Goal: Task Accomplishment & Management: Manage account settings

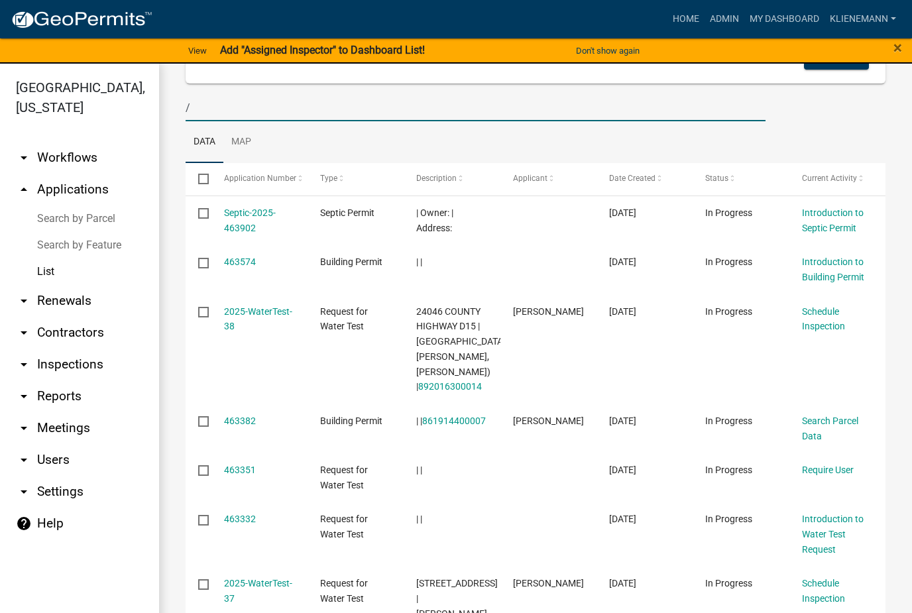
scroll to position [121, 0]
type input "/"
click at [257, 213] on link "Septic-2025-463902" at bounding box center [250, 220] width 52 height 26
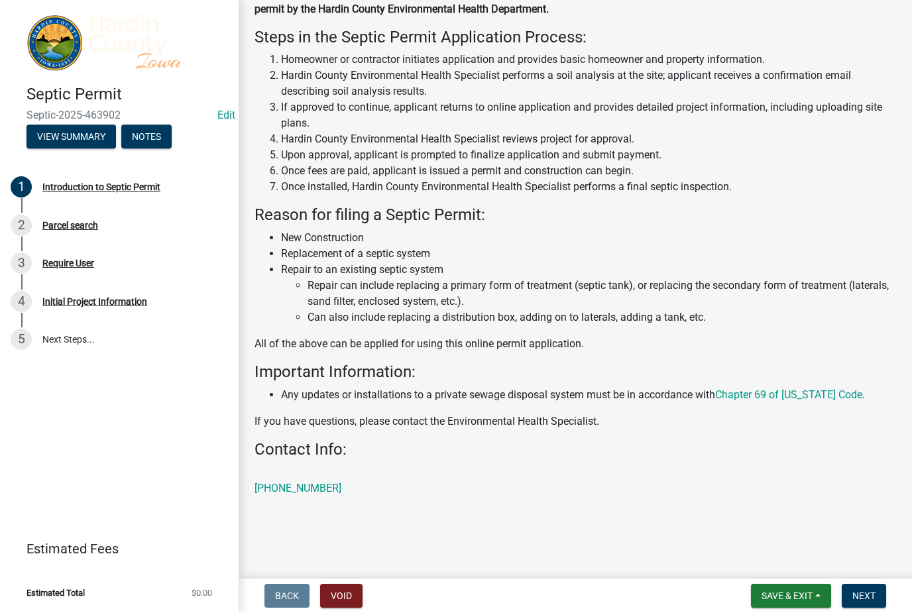
scroll to position [163, 0]
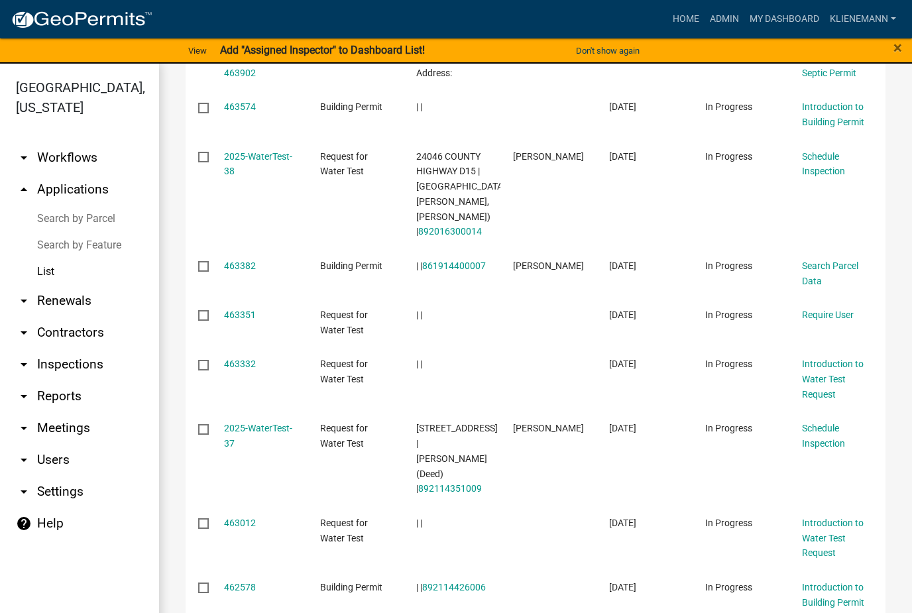
scroll to position [277, 0]
click at [243, 308] on link "463351" at bounding box center [240, 313] width 32 height 11
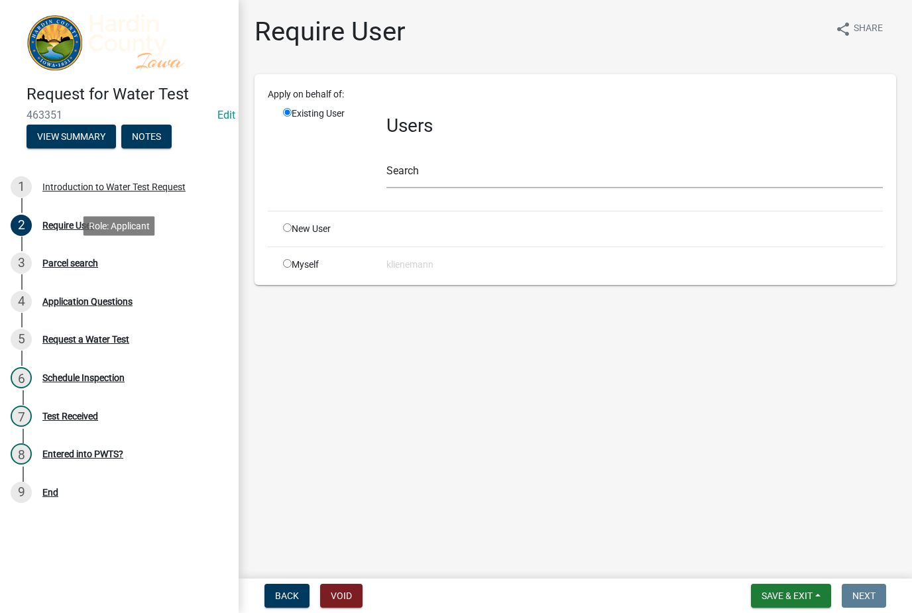
click at [94, 261] on div "Parcel search" at bounding box center [70, 263] width 56 height 9
click at [345, 595] on button "Void" at bounding box center [341, 596] width 42 height 24
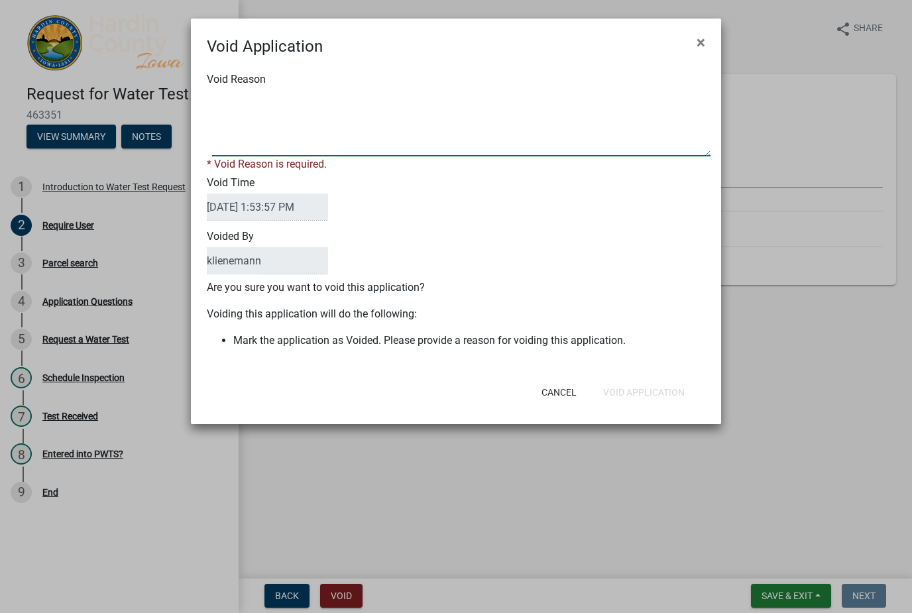
click at [505, 130] on textarea "Void Reason" at bounding box center [461, 123] width 499 height 66
type textarea "Duplicate"
click at [664, 389] on div "Cancel Void Application" at bounding box center [542, 392] width 327 height 34
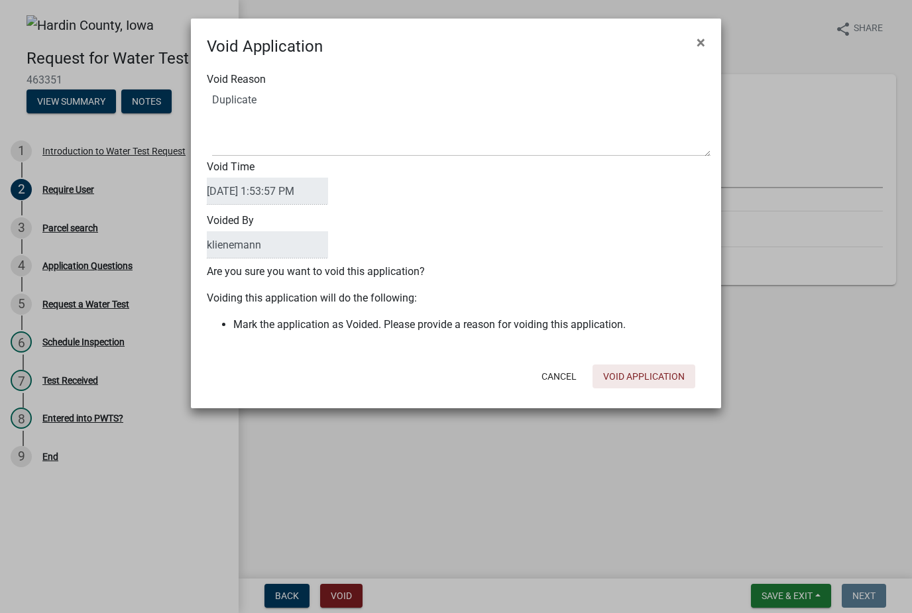
click at [667, 377] on button "Void Application" at bounding box center [644, 377] width 103 height 24
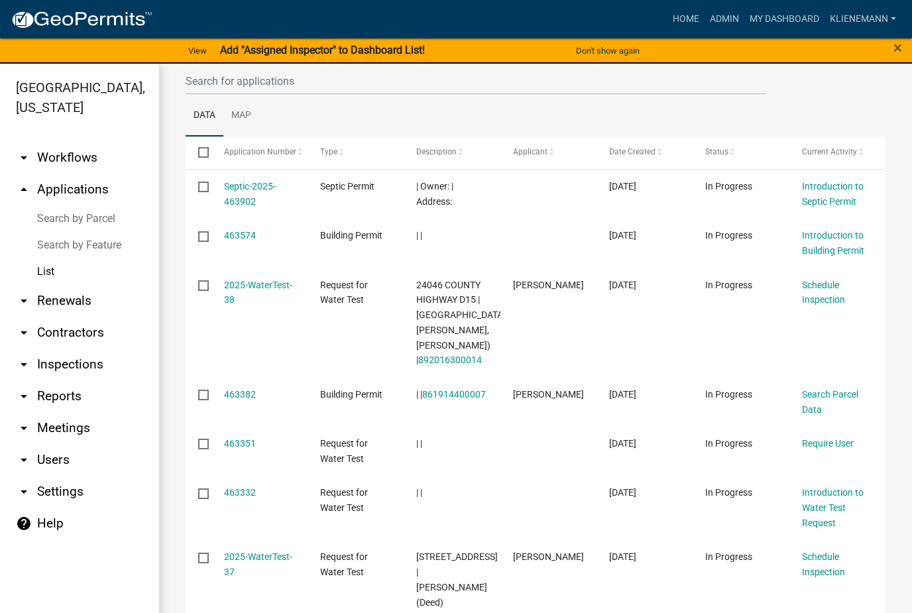
scroll to position [147, 0]
click at [245, 488] on link "463332" at bounding box center [240, 493] width 32 height 11
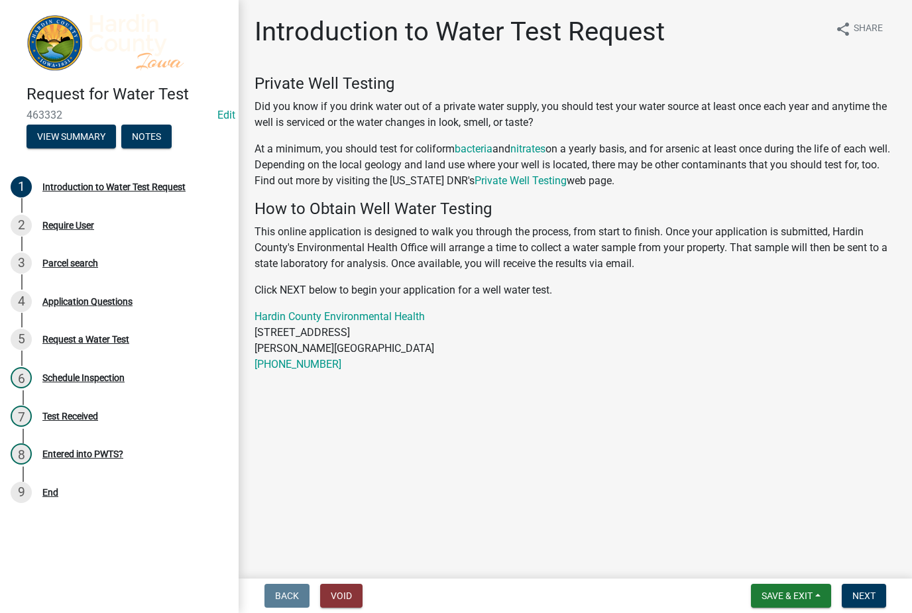
click at [339, 591] on button "Void" at bounding box center [341, 596] width 42 height 24
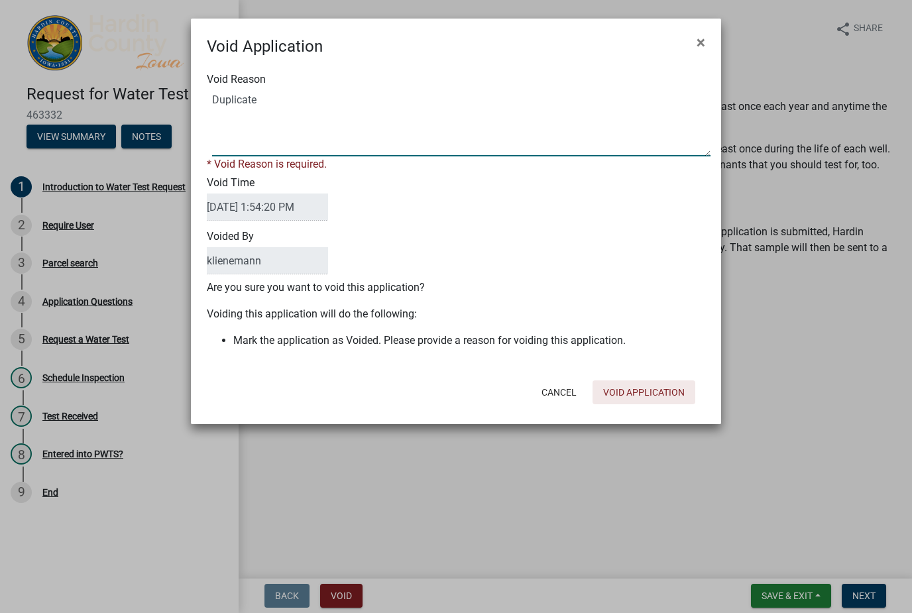
type textarea "Duplicate"
click at [660, 392] on div "Cancel Void Application" at bounding box center [542, 392] width 327 height 34
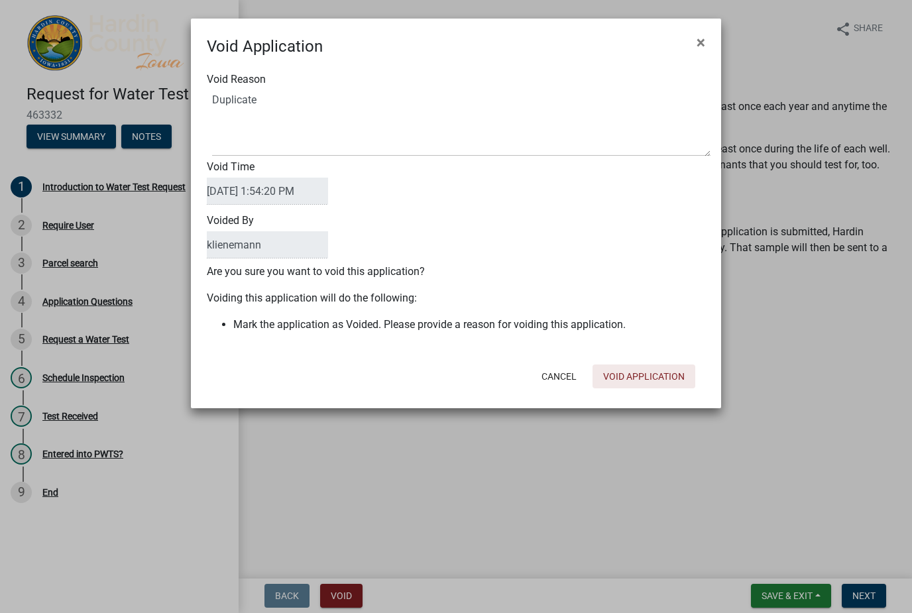
click at [668, 374] on button "Void Application" at bounding box center [644, 377] width 103 height 24
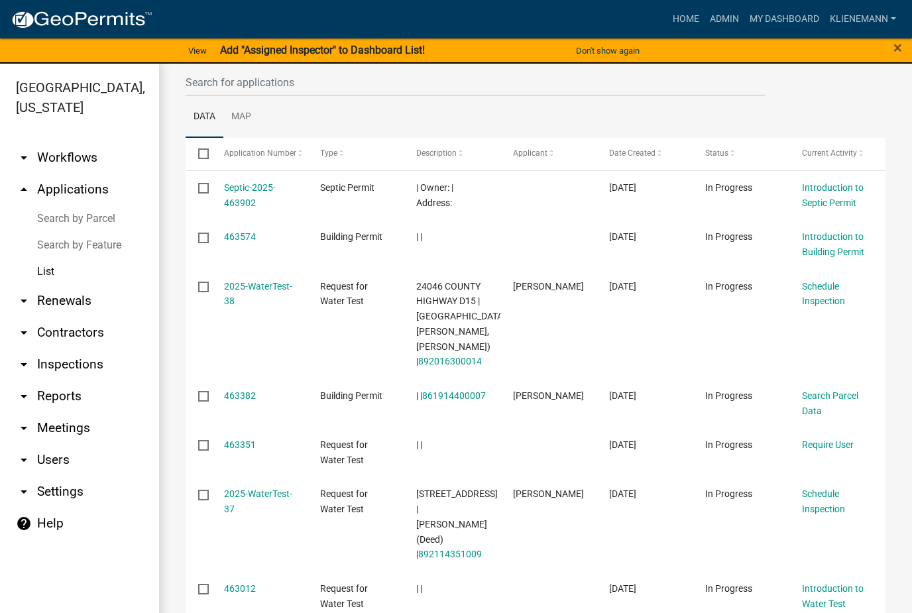
scroll to position [149, 0]
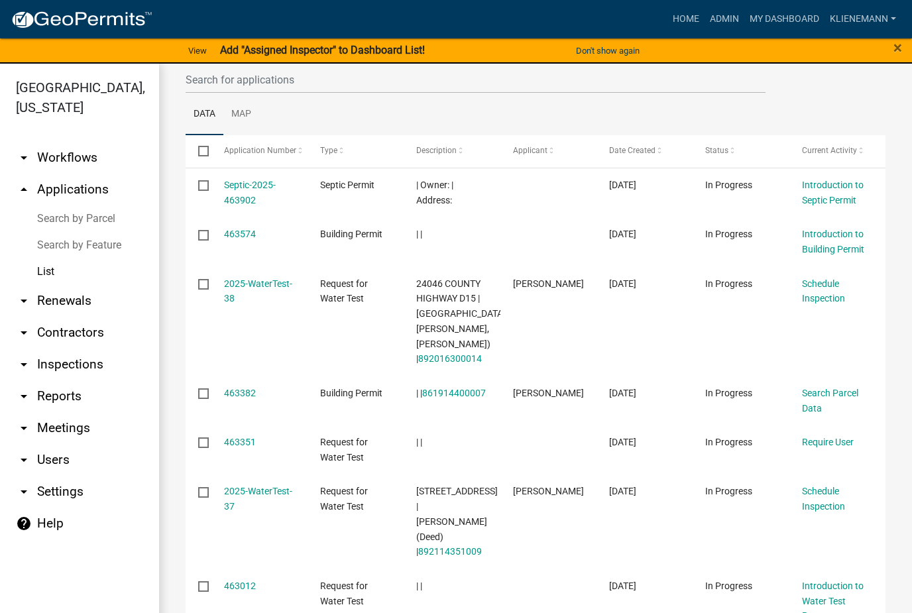
click at [248, 437] on link "463351" at bounding box center [240, 442] width 32 height 11
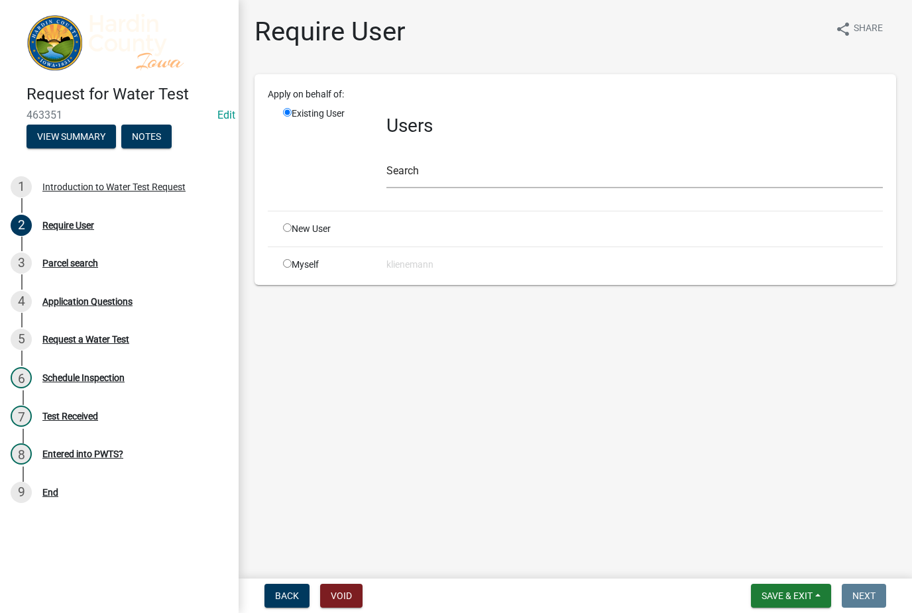
click at [336, 587] on button "Void" at bounding box center [341, 596] width 42 height 24
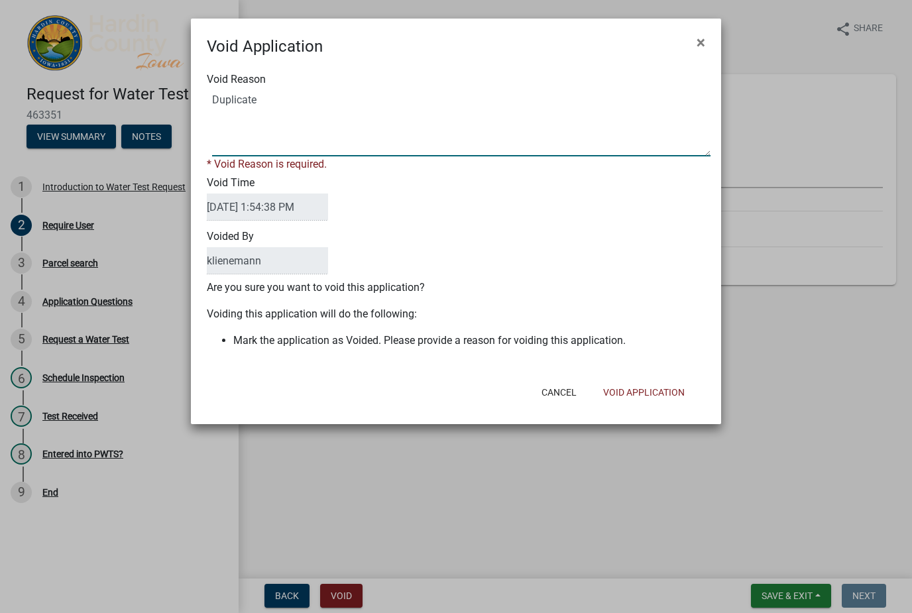
type textarea "Duplicate"
click at [651, 389] on div "Cancel Void Application" at bounding box center [542, 392] width 327 height 34
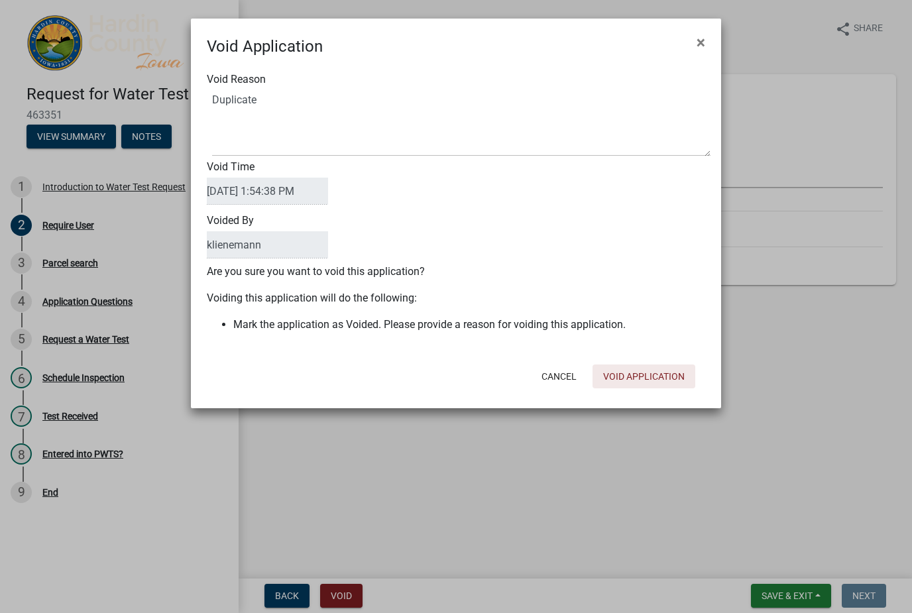
click at [655, 379] on button "Void Application" at bounding box center [644, 377] width 103 height 24
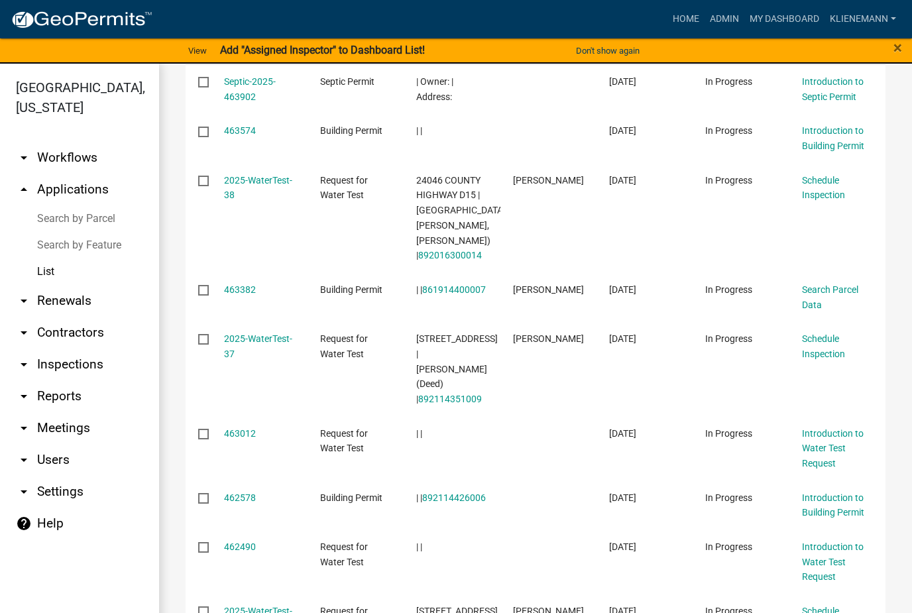
scroll to position [266, 0]
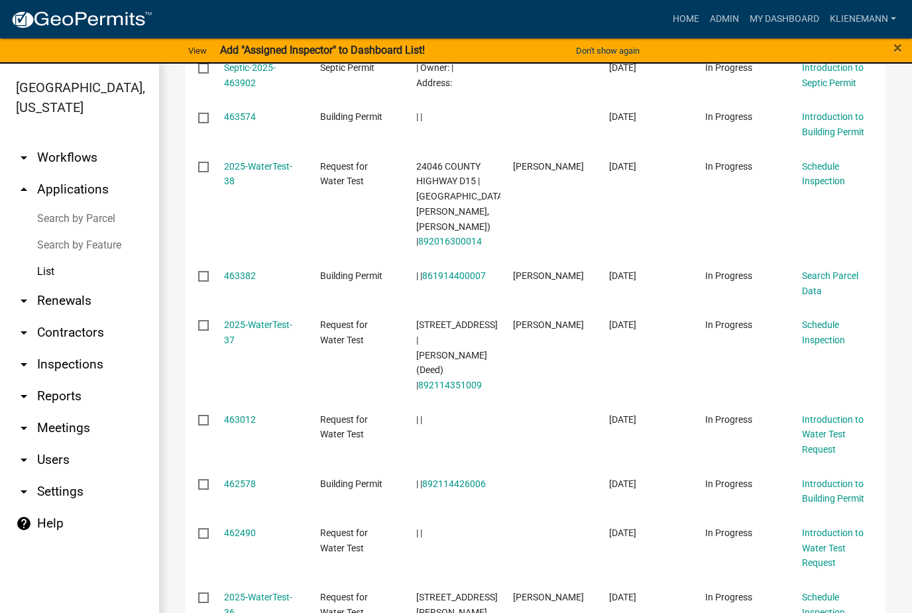
click at [251, 414] on link "463012" at bounding box center [240, 419] width 32 height 11
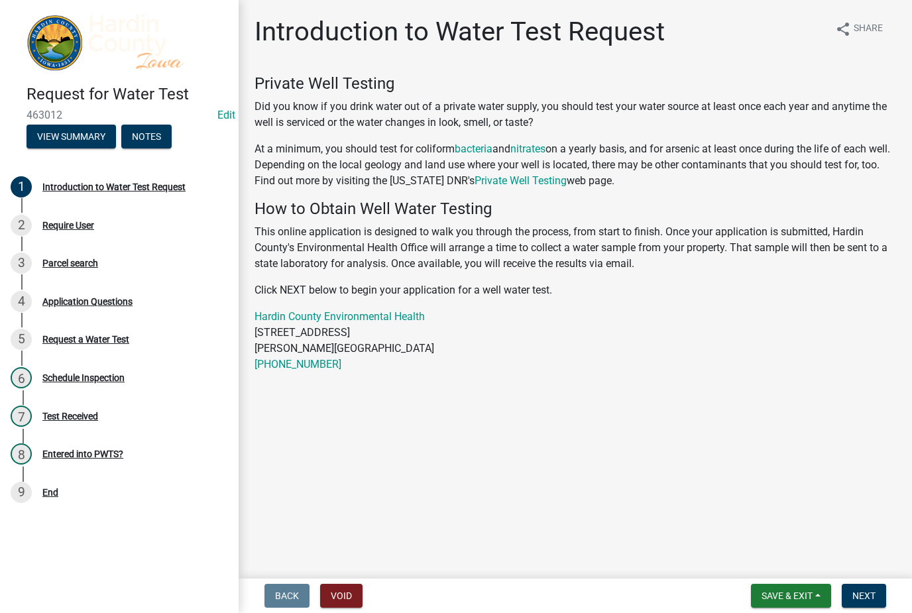
click at [344, 590] on button "Void" at bounding box center [341, 596] width 42 height 24
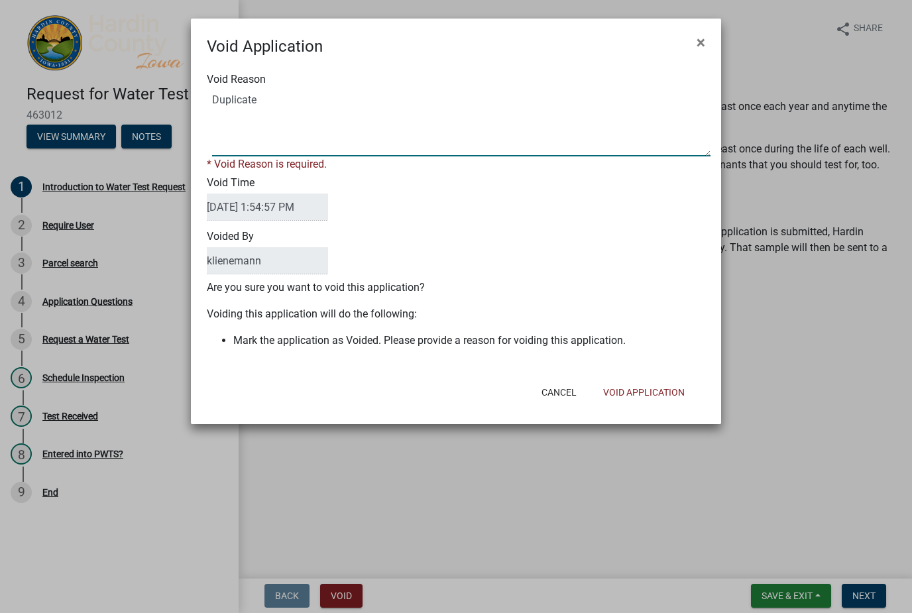
type textarea "Duplicate"
click at [662, 395] on form "Void Application × Void Reason * Void Reason is required. Void Time [DATE] 1:54…" at bounding box center [456, 216] width 530 height 394
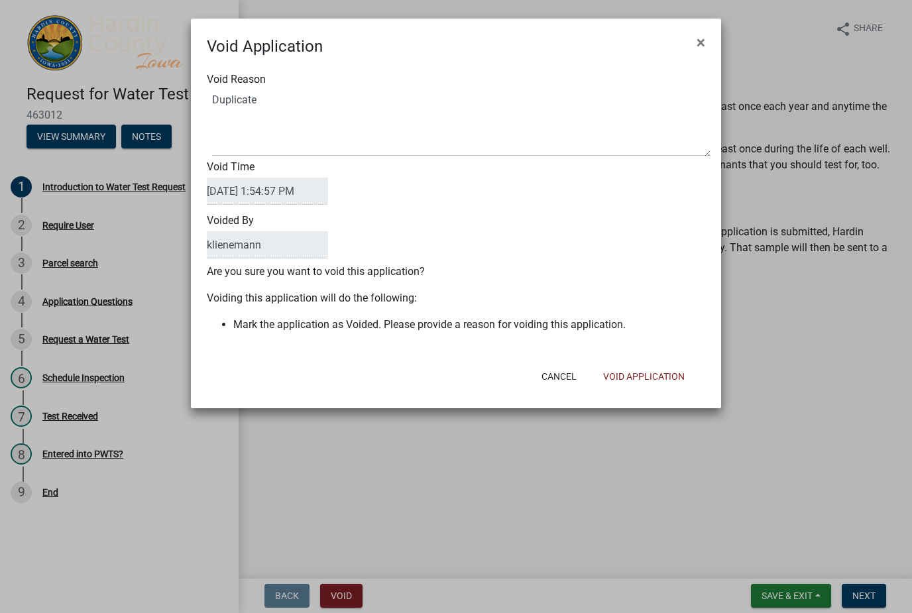
click at [662, 377] on button "Void Application" at bounding box center [644, 377] width 103 height 24
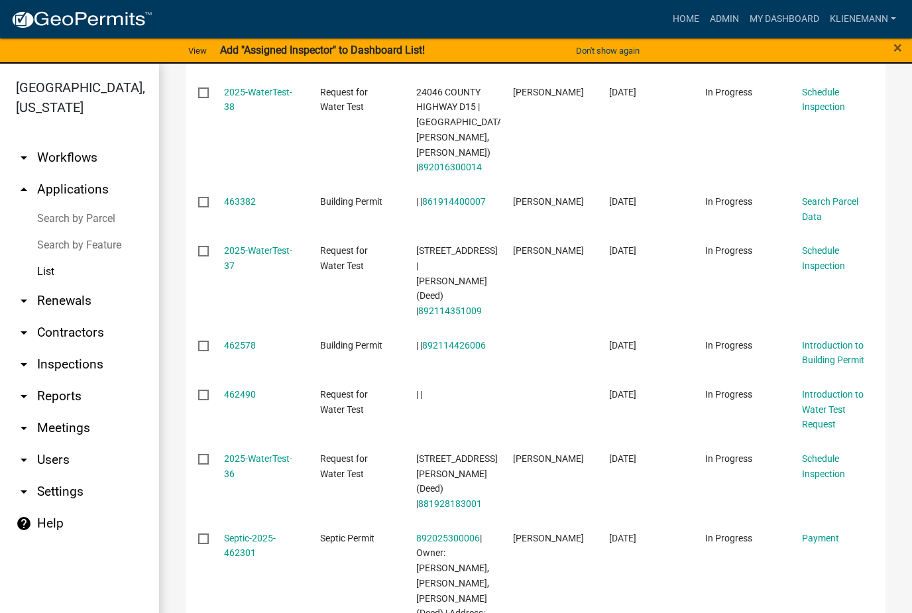
scroll to position [345, 0]
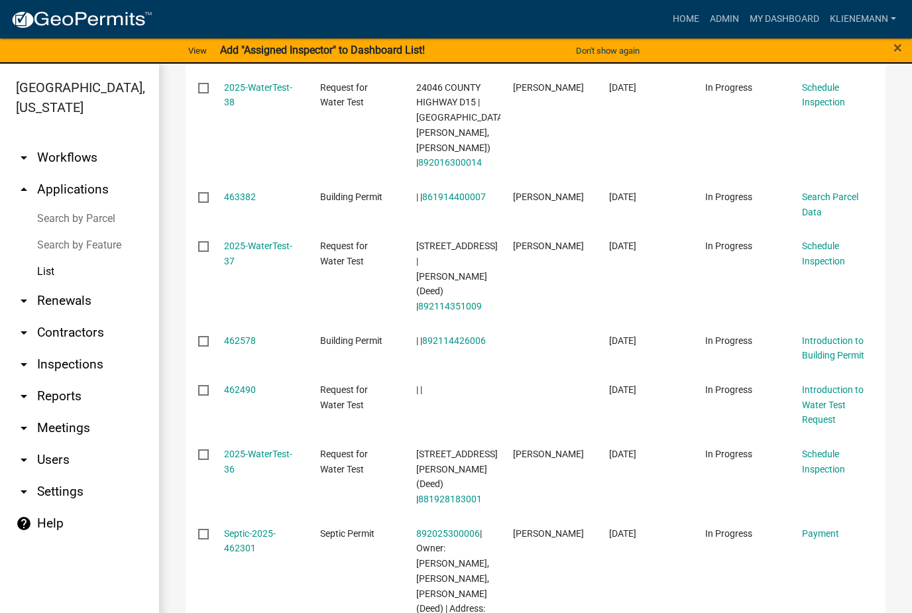
click at [247, 385] on link "462490" at bounding box center [240, 390] width 32 height 11
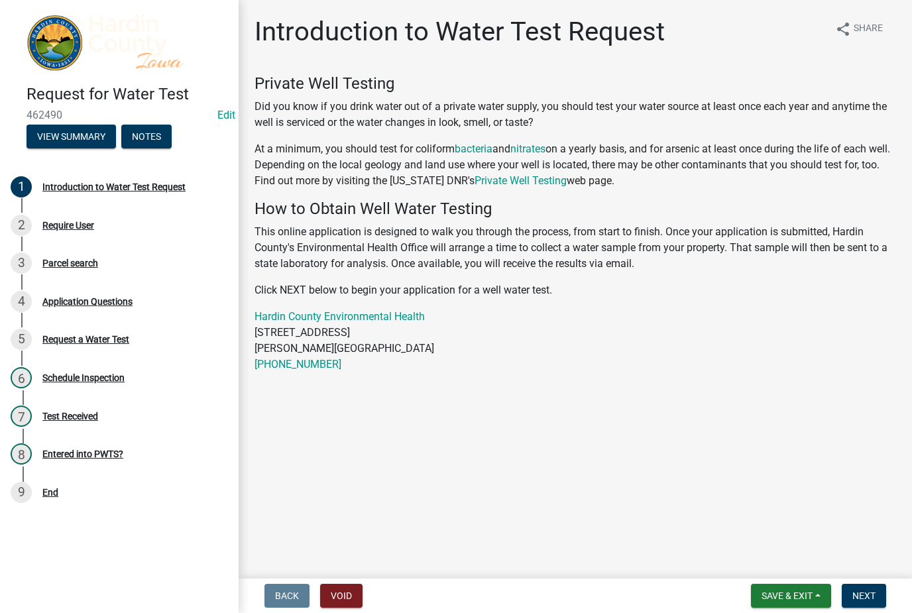
click at [344, 597] on button "Void" at bounding box center [341, 596] width 42 height 24
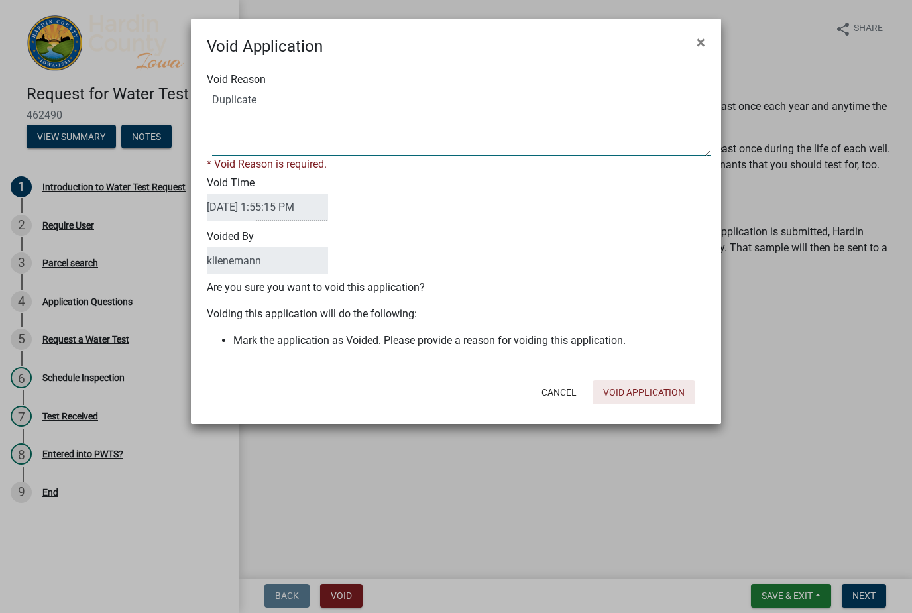
type textarea "Duplicate"
click at [657, 395] on form "Void Application × Void Reason * Void Reason is required. Void Time [DATE] 1:55…" at bounding box center [456, 216] width 530 height 394
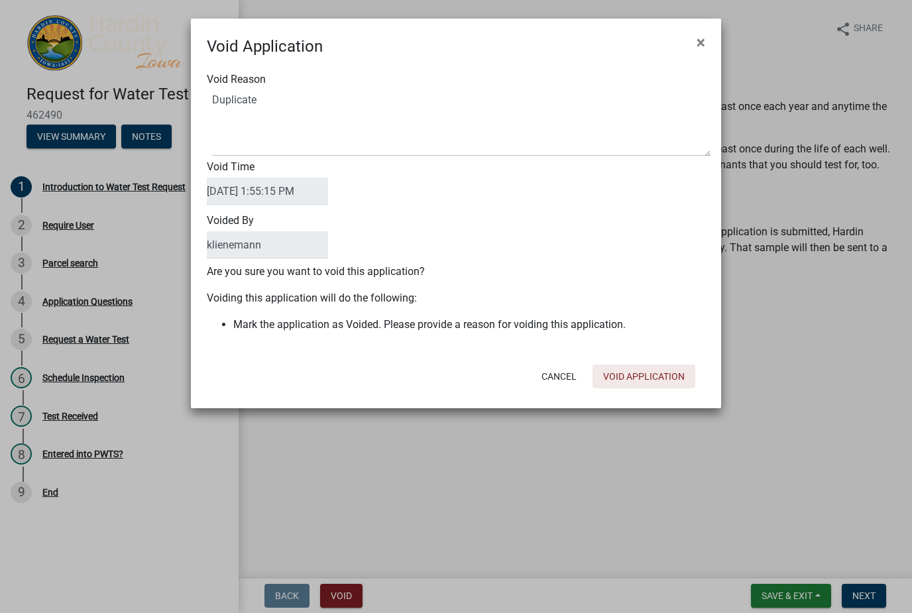
click at [662, 383] on button "Void Application" at bounding box center [644, 377] width 103 height 24
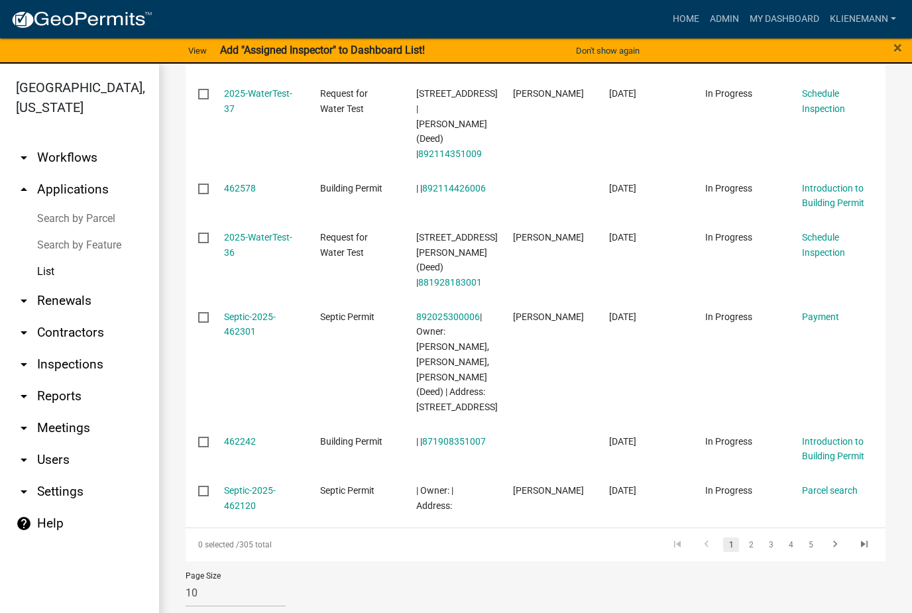
scroll to position [499, 0]
click at [245, 437] on link "462242" at bounding box center [240, 440] width 32 height 11
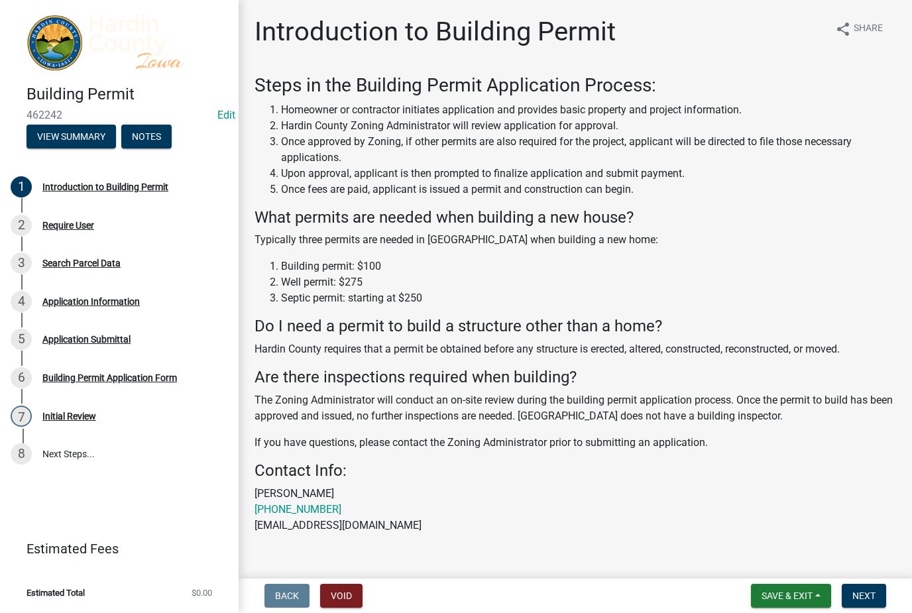
click at [104, 221] on div "2 Require User" at bounding box center [114, 225] width 207 height 21
click at [101, 229] on div "2 Require User" at bounding box center [114, 225] width 207 height 21
click at [864, 593] on span "Next" at bounding box center [864, 596] width 23 height 11
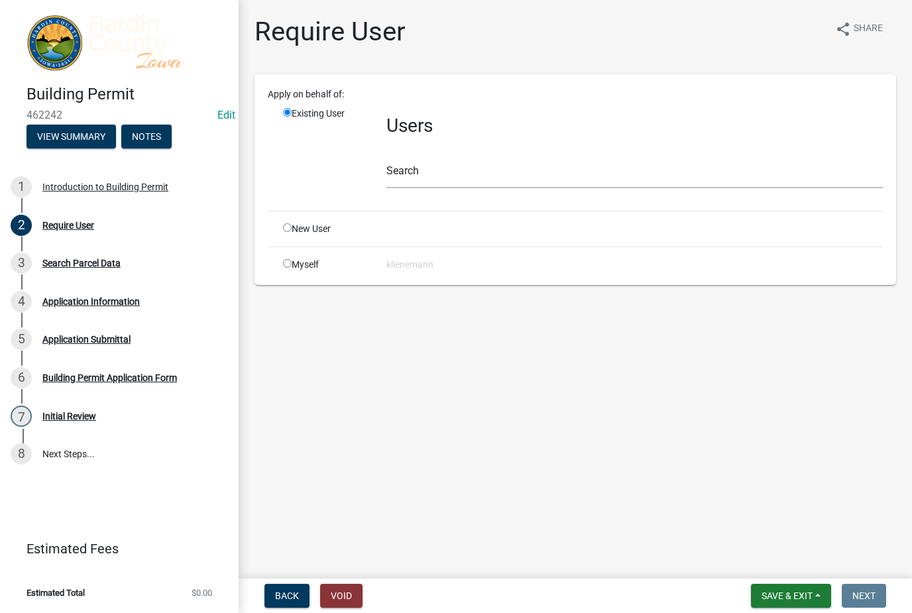
click at [335, 601] on button "Void" at bounding box center [341, 596] width 42 height 24
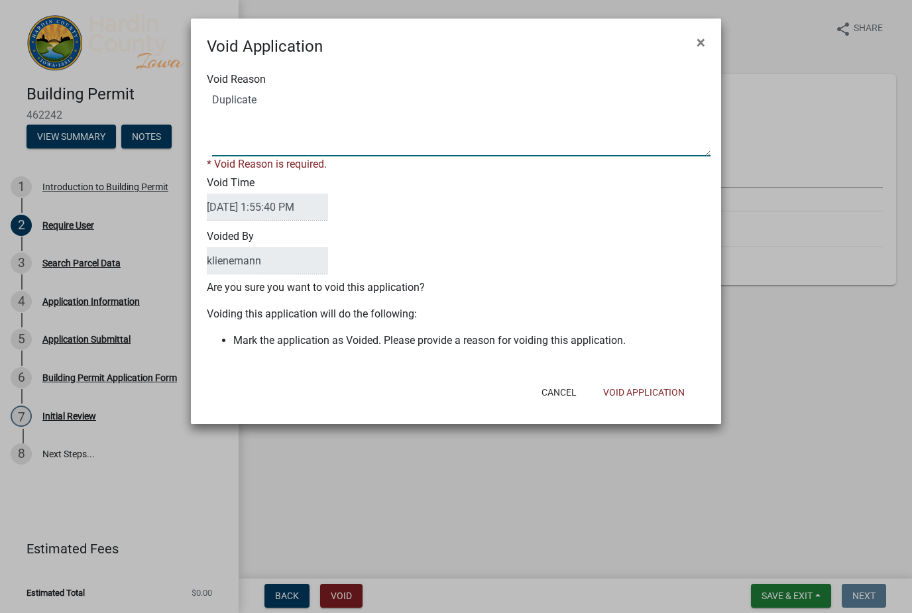
type textarea "Duplicate"
click at [639, 391] on div "Cancel Void Application" at bounding box center [542, 392] width 327 height 34
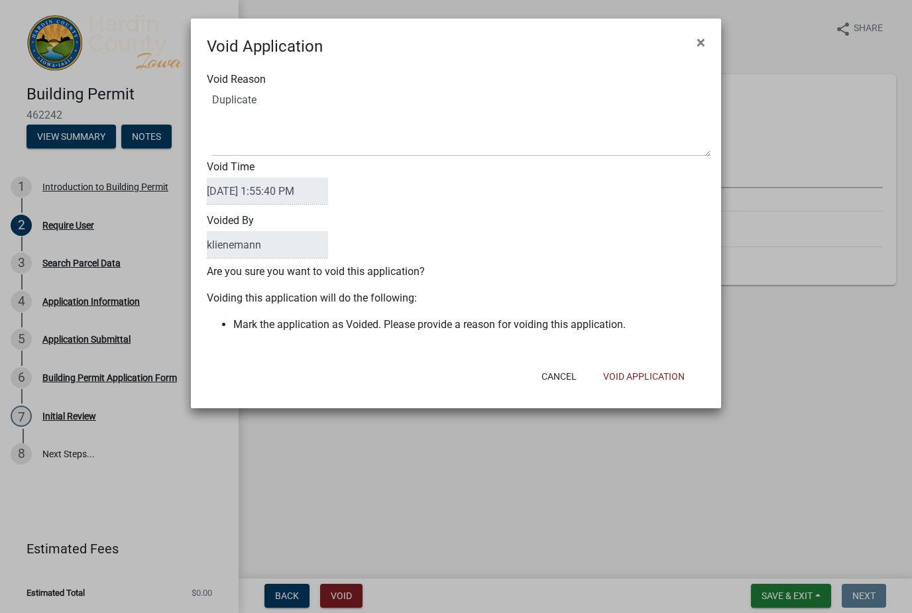
click at [650, 376] on button "Void Application" at bounding box center [644, 377] width 103 height 24
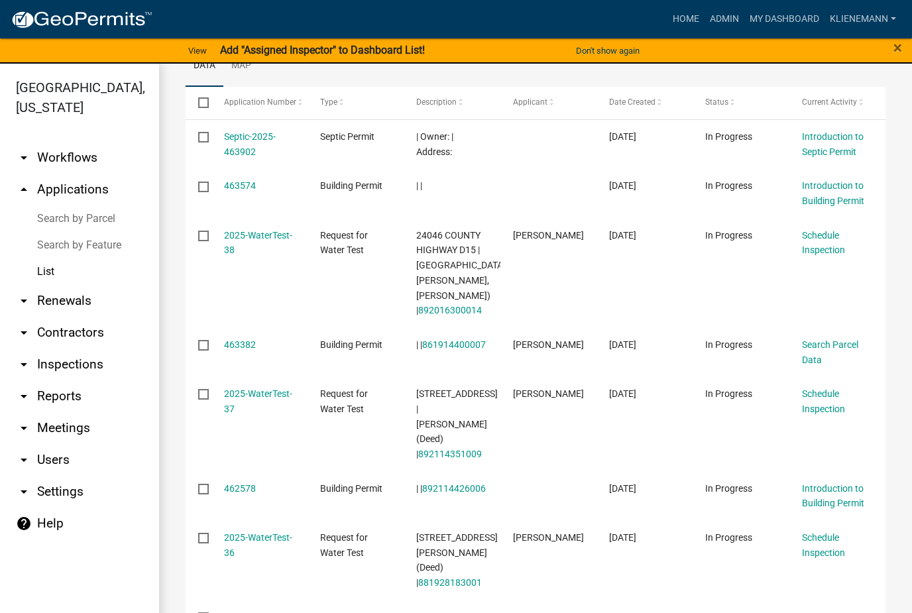
scroll to position [196, 0]
